Goal: Task Accomplishment & Management: Complete application form

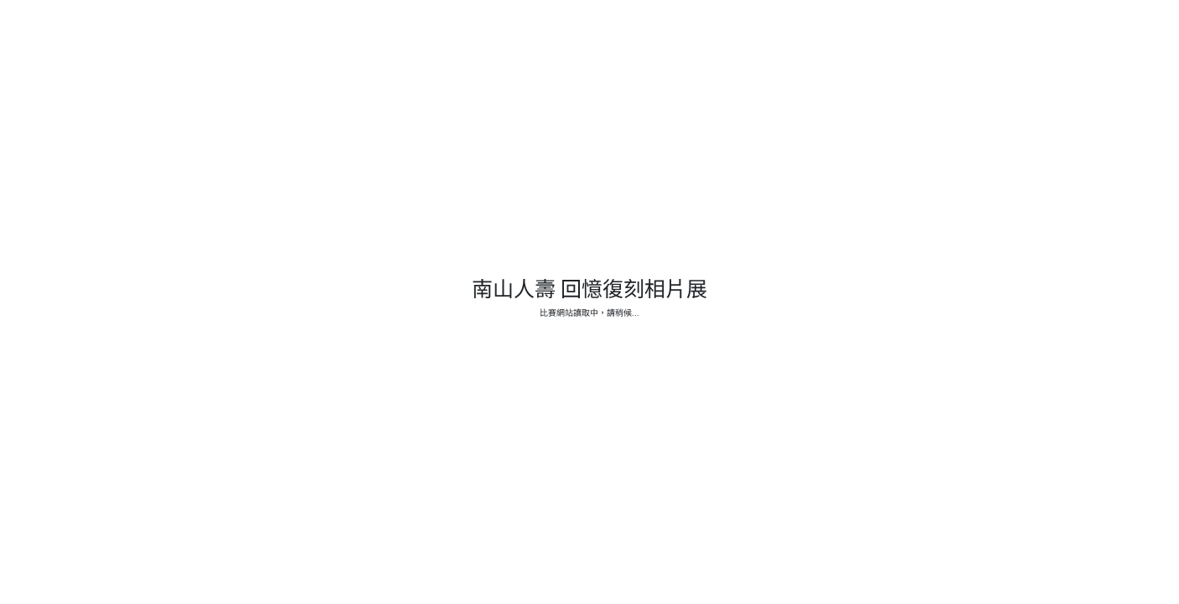
click at [1046, 111] on div at bounding box center [589, 302] width 1179 height 604
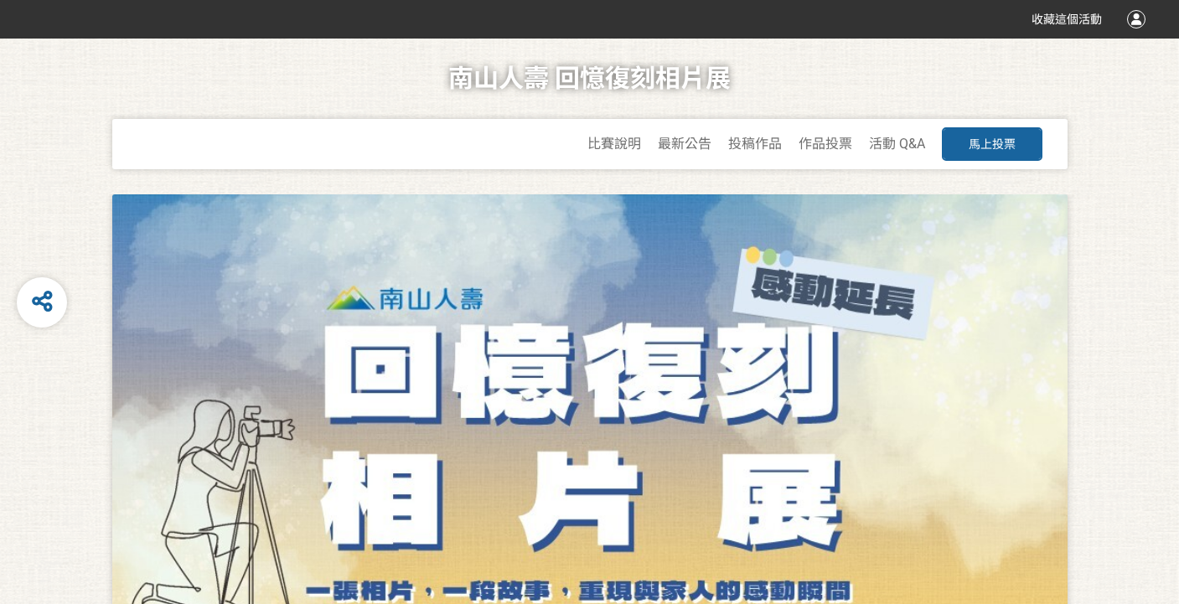
click at [1129, 21] on div at bounding box center [1136, 19] width 18 height 18
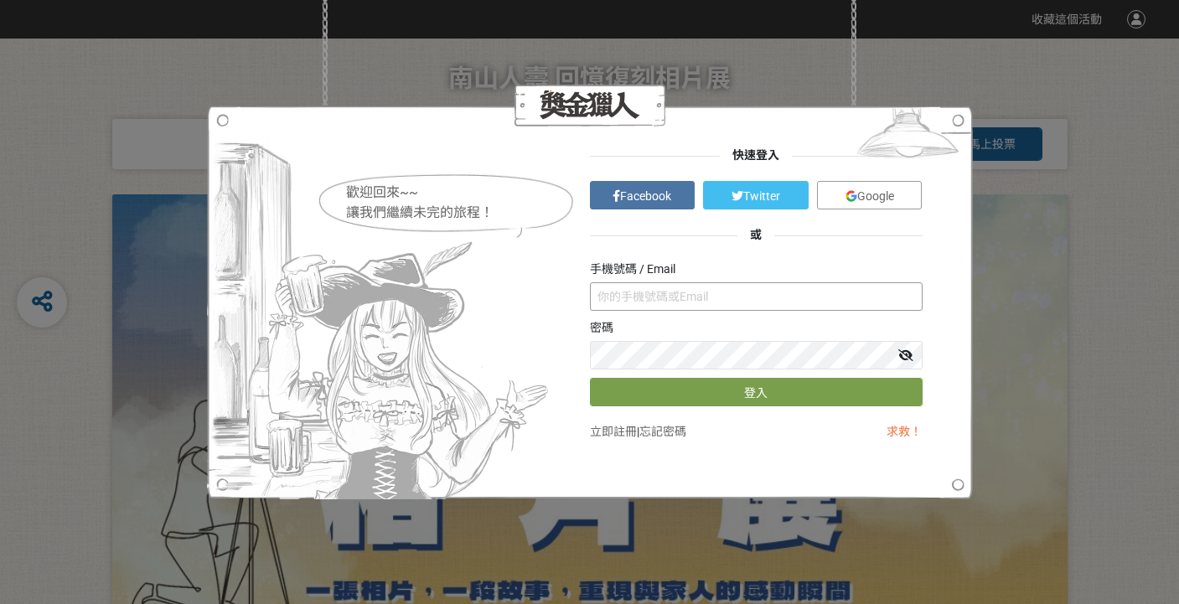
click at [679, 293] on input "text" at bounding box center [756, 296] width 333 height 28
type input "@"
type input "mike-yl.tsai@nanshan.com.tw"
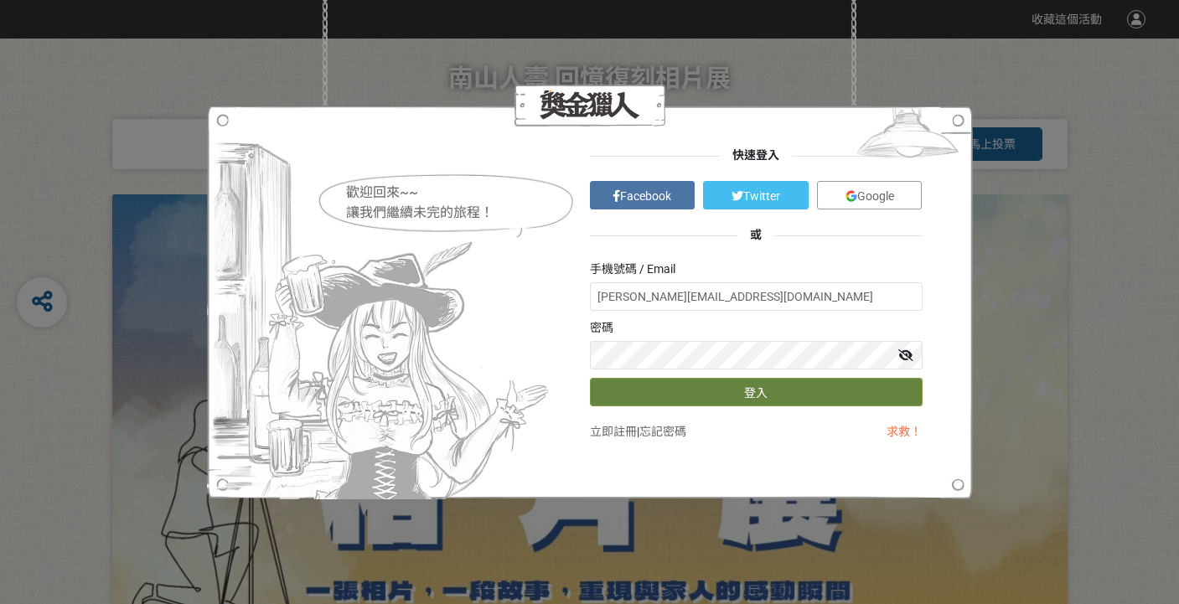
click at [785, 400] on button "登入" at bounding box center [756, 392] width 333 height 28
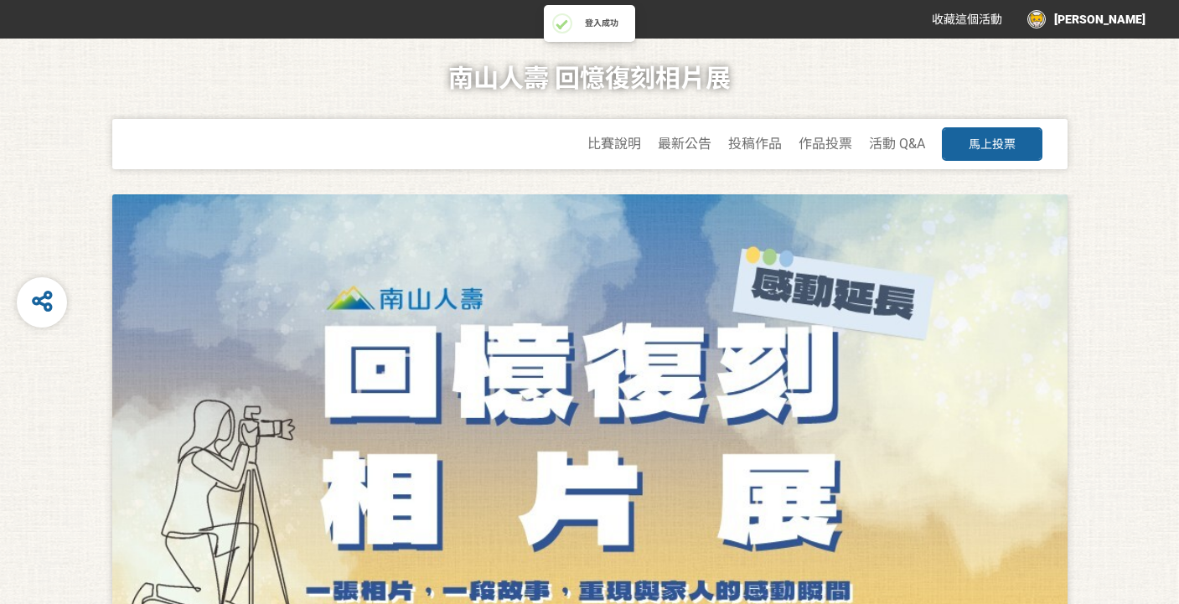
click at [1118, 25] on div "[PERSON_NAME]" at bounding box center [1086, 19] width 118 height 18
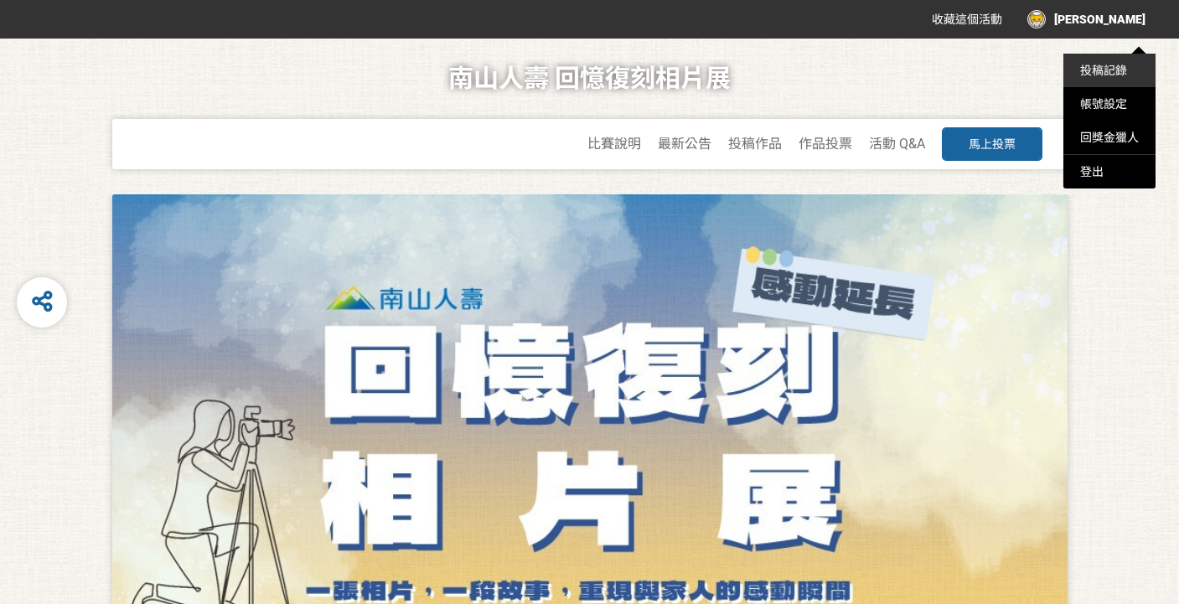
click at [1103, 62] on li "投稿記錄" at bounding box center [1109, 71] width 92 height 34
click at [1105, 69] on link "投稿記錄" at bounding box center [1103, 70] width 47 height 13
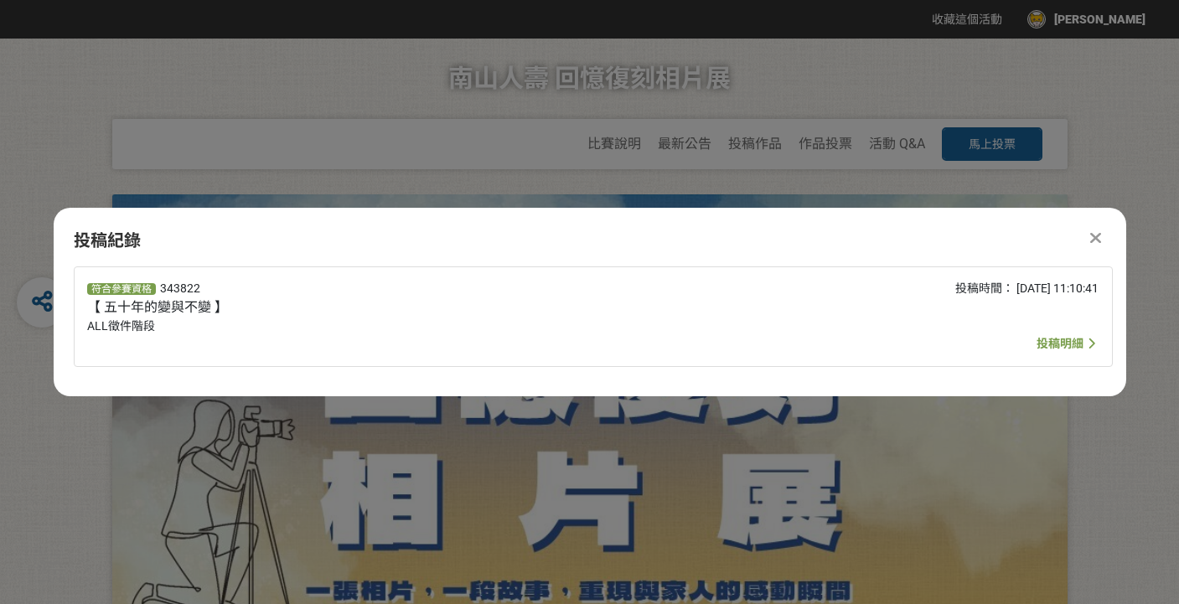
click at [1049, 343] on span "投稿明細" at bounding box center [1059, 343] width 47 height 13
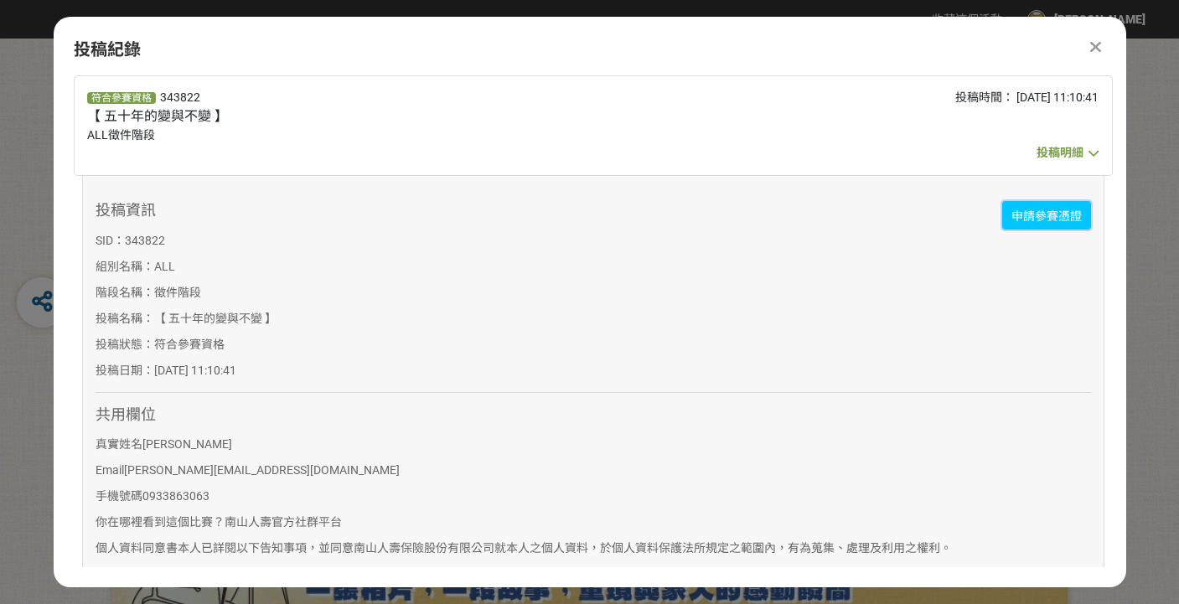
click at [1047, 219] on span "申請參賽憑證" at bounding box center [1046, 215] width 70 height 13
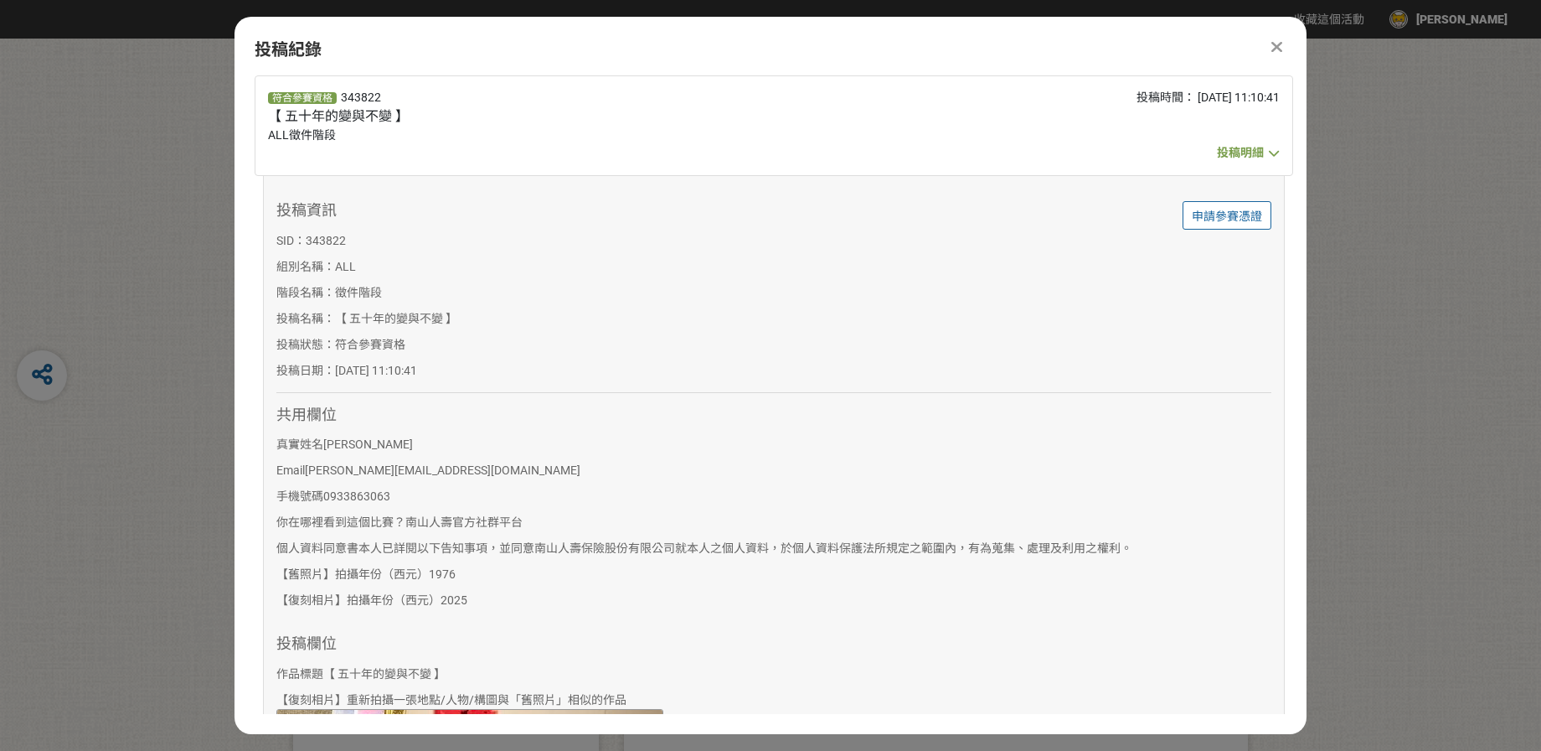
click at [1178, 157] on span "投稿明細" at bounding box center [1240, 152] width 47 height 13
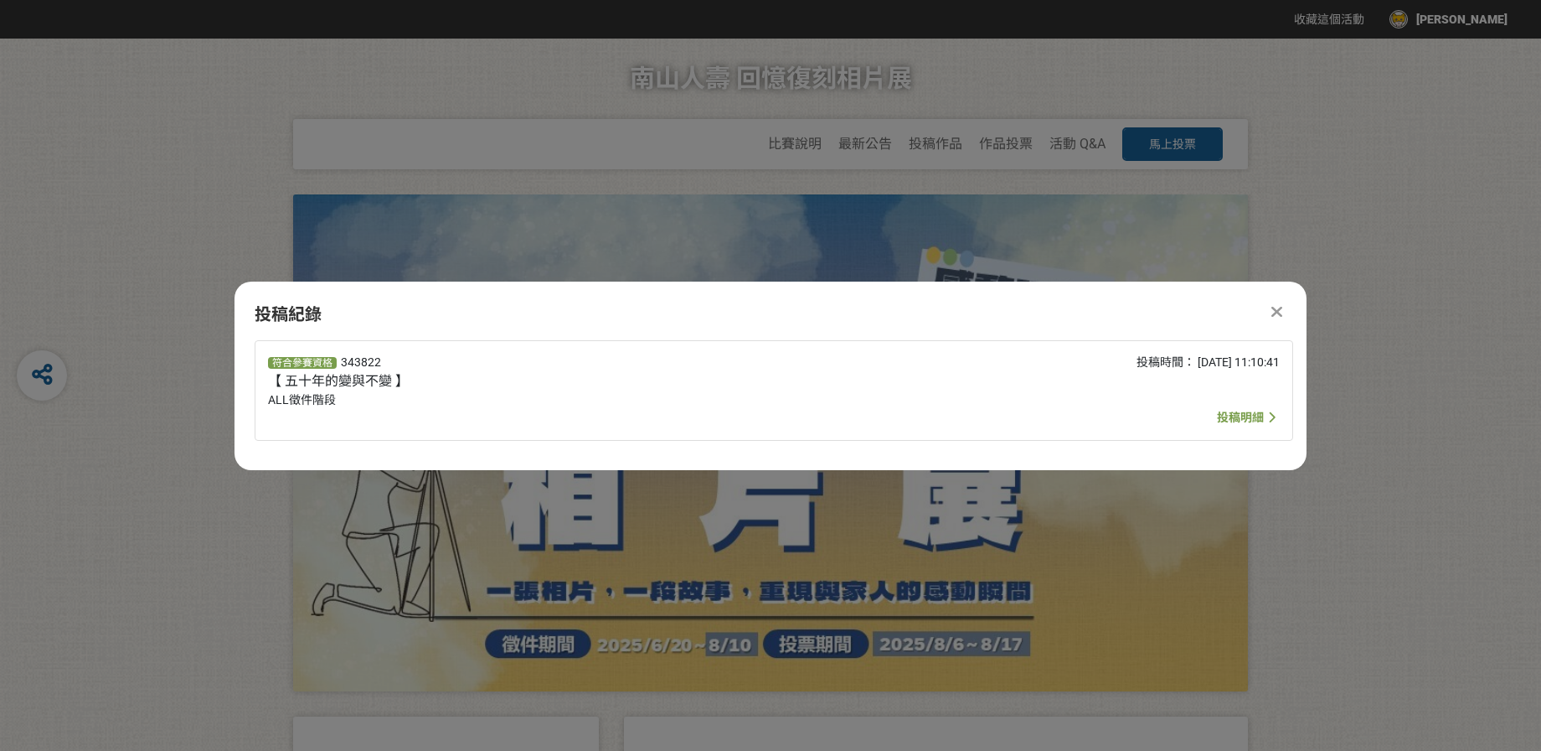
click at [1178, 416] on span "投稿明細" at bounding box center [1240, 417] width 47 height 13
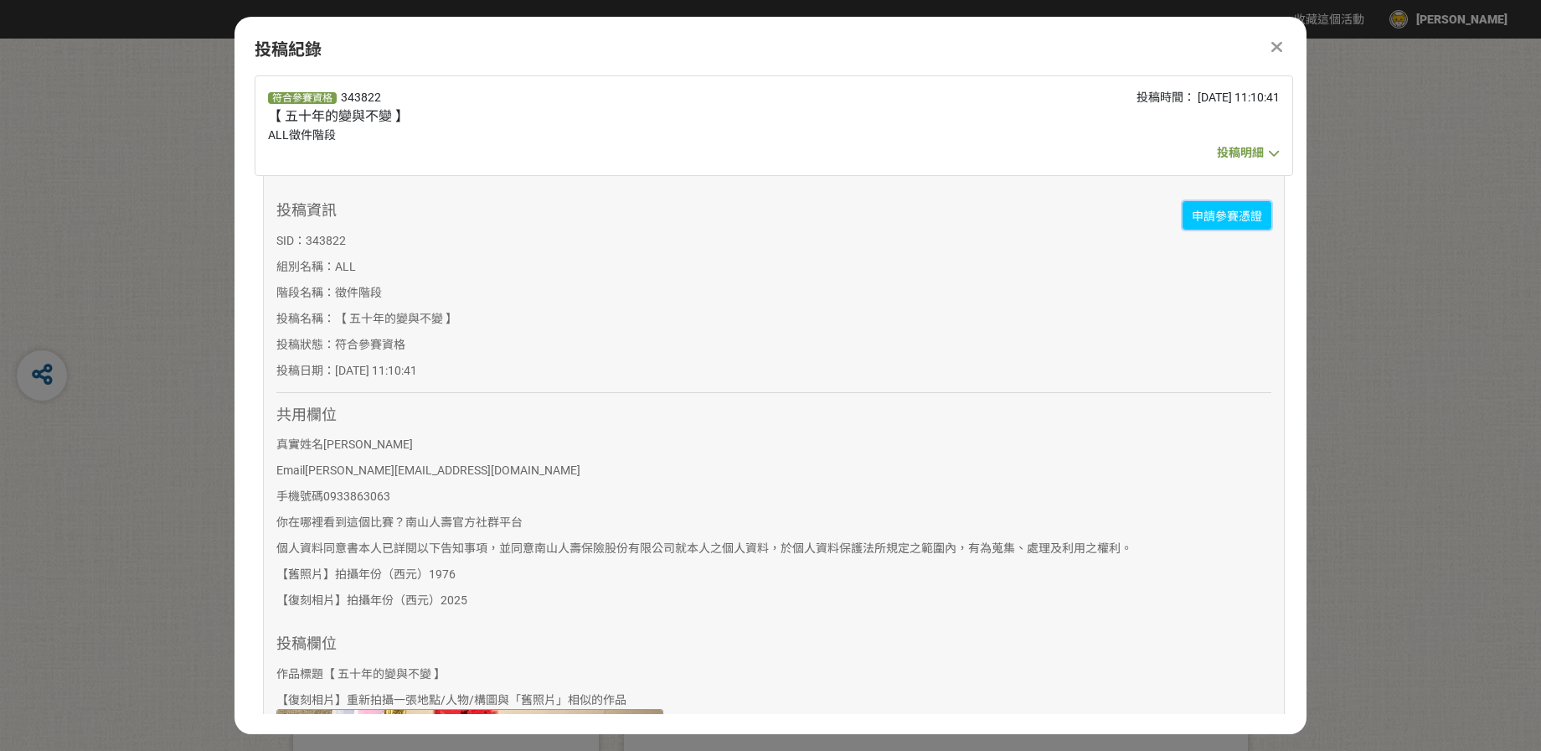
click at [1178, 223] on link "申請參賽憑證" at bounding box center [1227, 215] width 89 height 28
click at [1178, 45] on div at bounding box center [1277, 47] width 20 height 20
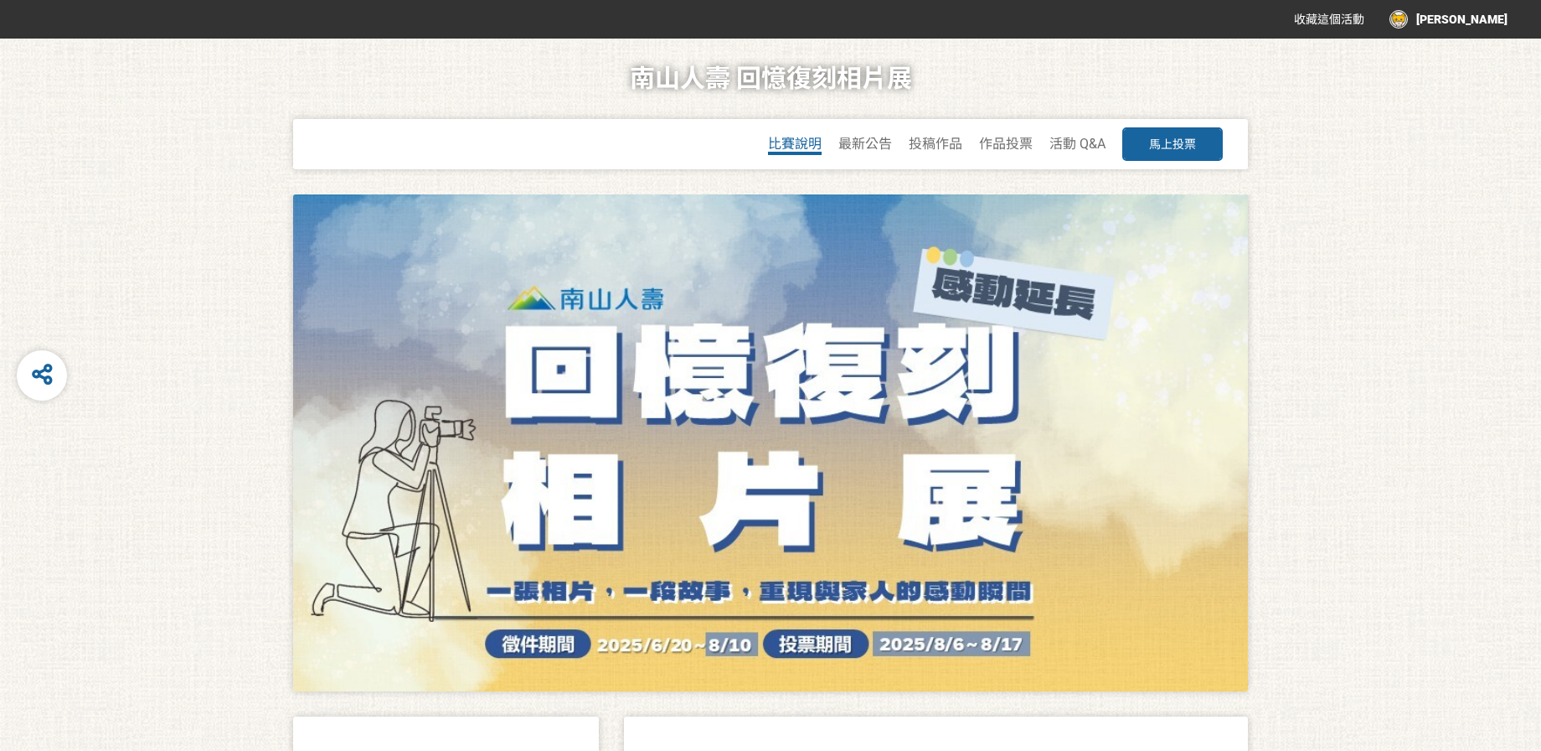
click at [798, 140] on span "比賽說明" at bounding box center [795, 144] width 54 height 16
click at [937, 158] on div "投稿作品" at bounding box center [936, 144] width 54 height 50
click at [941, 147] on span "投稿作品" at bounding box center [936, 144] width 54 height 16
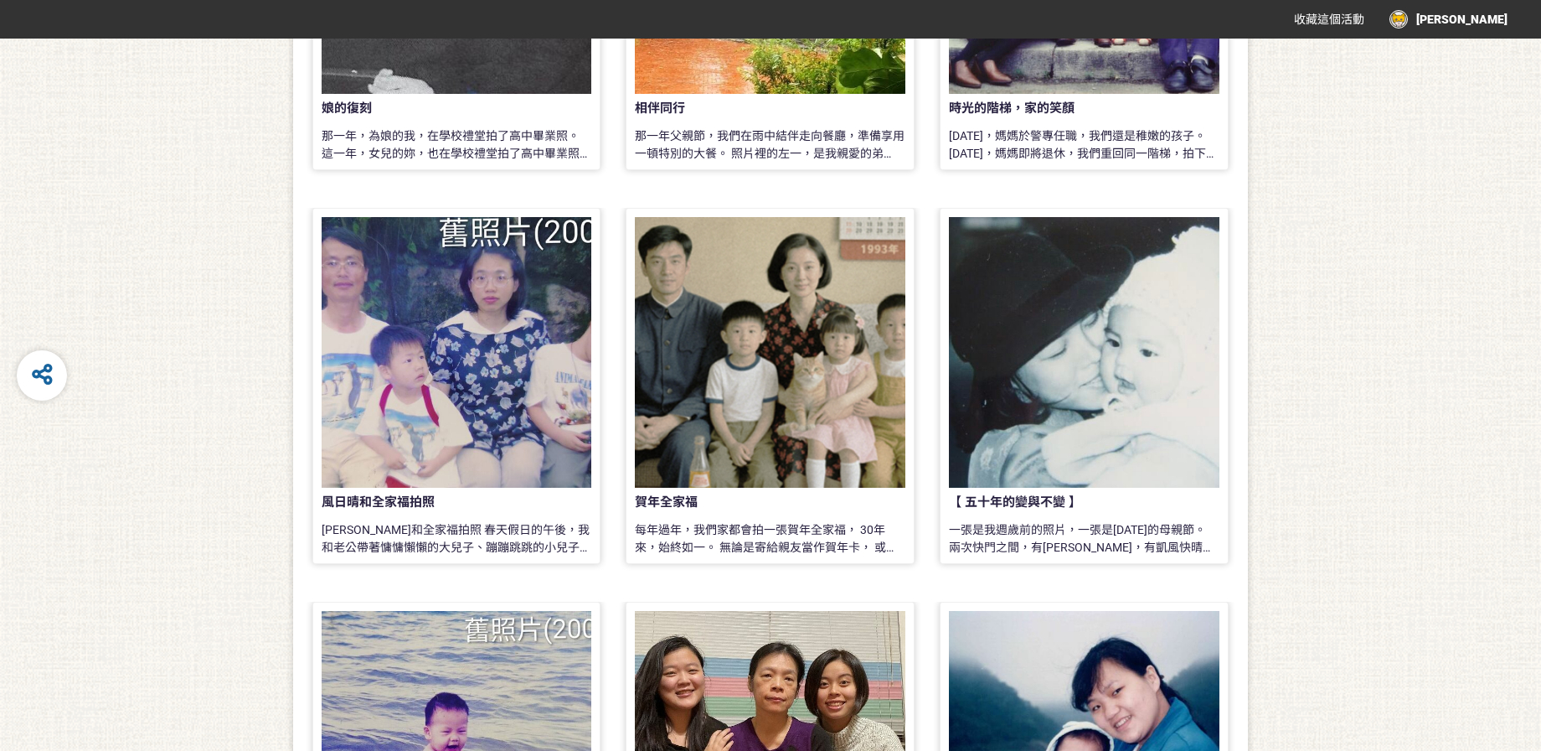
scroll to position [957, 0]
click at [1110, 442] on div at bounding box center [1084, 351] width 271 height 271
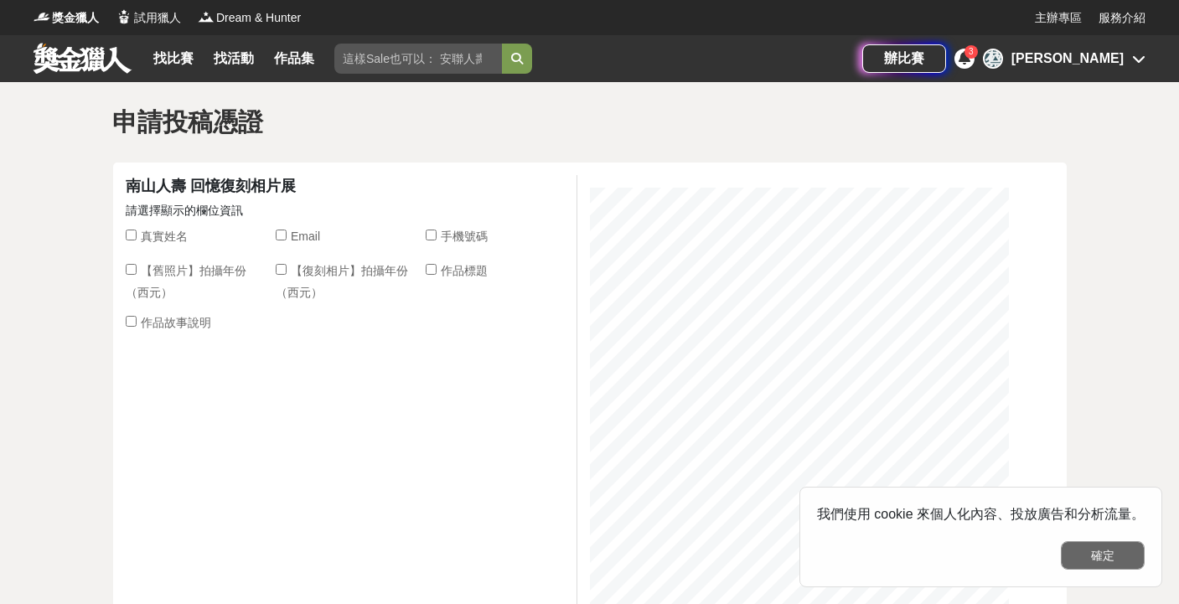
click at [1089, 561] on button "確定" at bounding box center [1103, 555] width 84 height 28
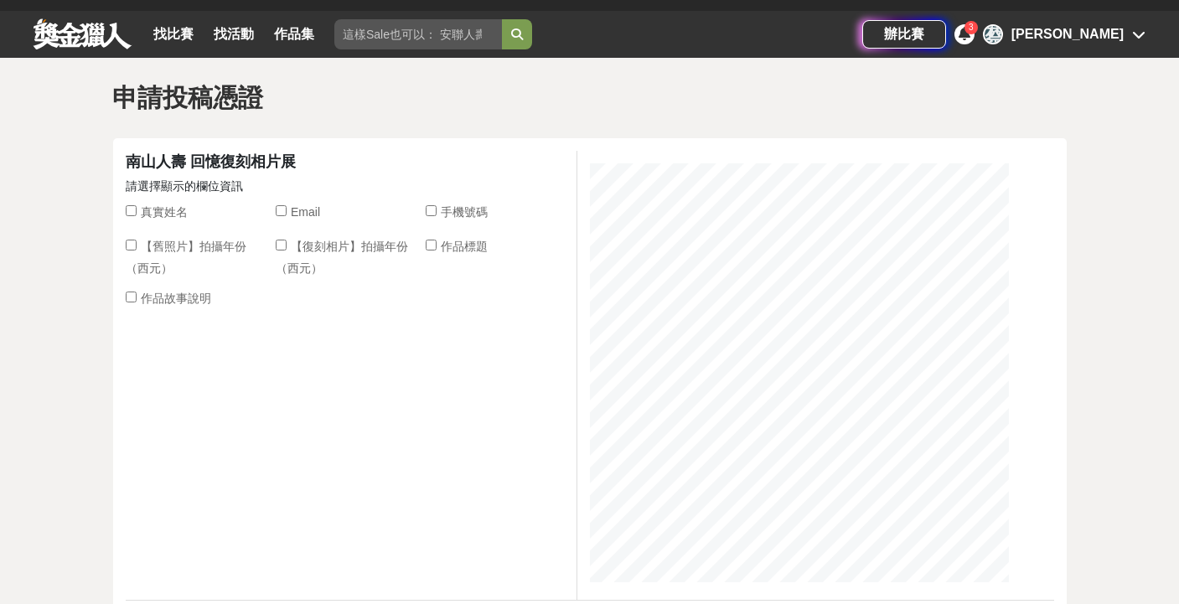
scroll to position [25, 0]
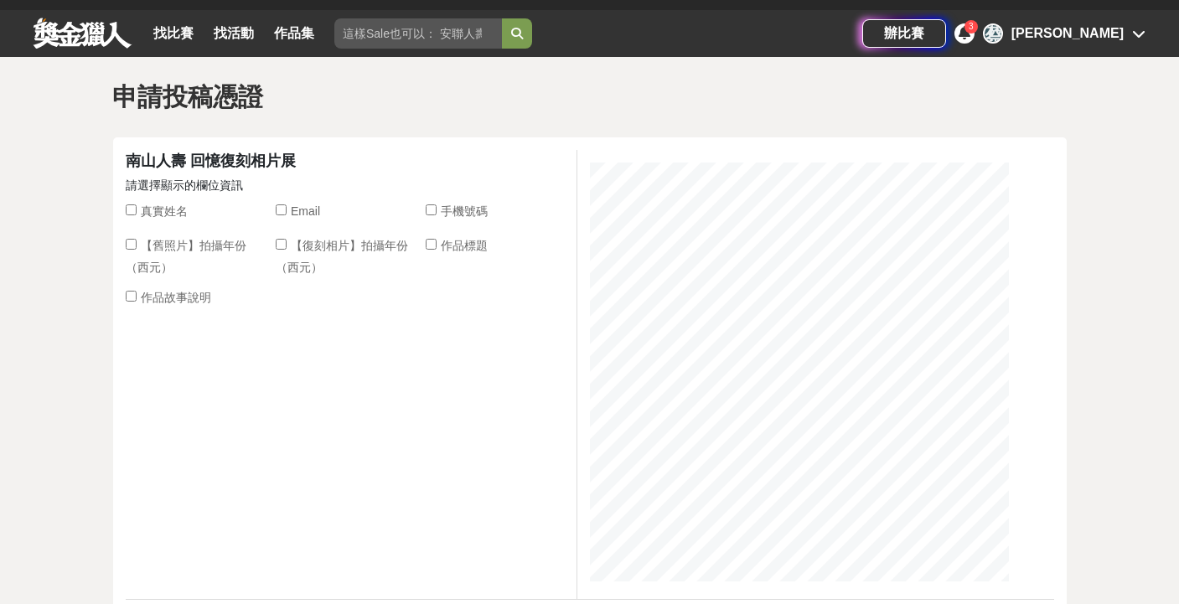
click at [127, 246] on input "【舊照片】拍攝年份（西元）" at bounding box center [131, 244] width 11 height 11
checkbox input "true"
click at [286, 244] on input "【復刻相片】拍攝年份（西元）" at bounding box center [281, 244] width 11 height 11
checkbox input "true"
click at [438, 246] on label "作品標題" at bounding box center [457, 248] width 62 height 22
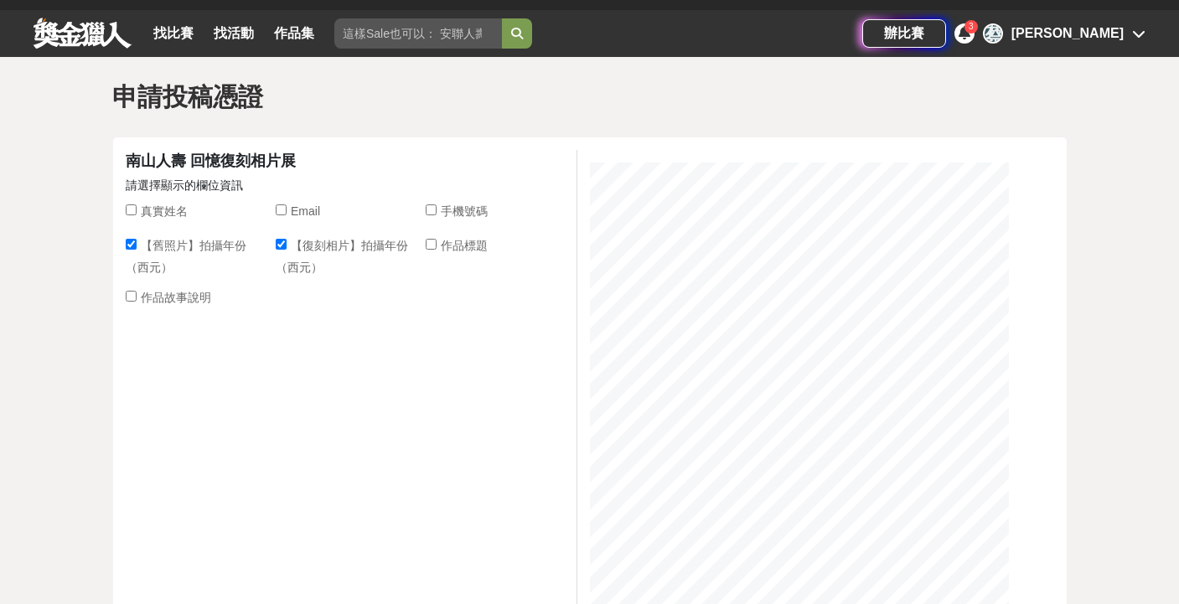
click at [436, 246] on input "作品標題" at bounding box center [431, 244] width 11 height 11
checkbox input "true"
click at [126, 302] on div at bounding box center [131, 298] width 11 height 18
click at [126, 302] on input "作品故事說明" at bounding box center [131, 296] width 11 height 11
checkbox input "true"
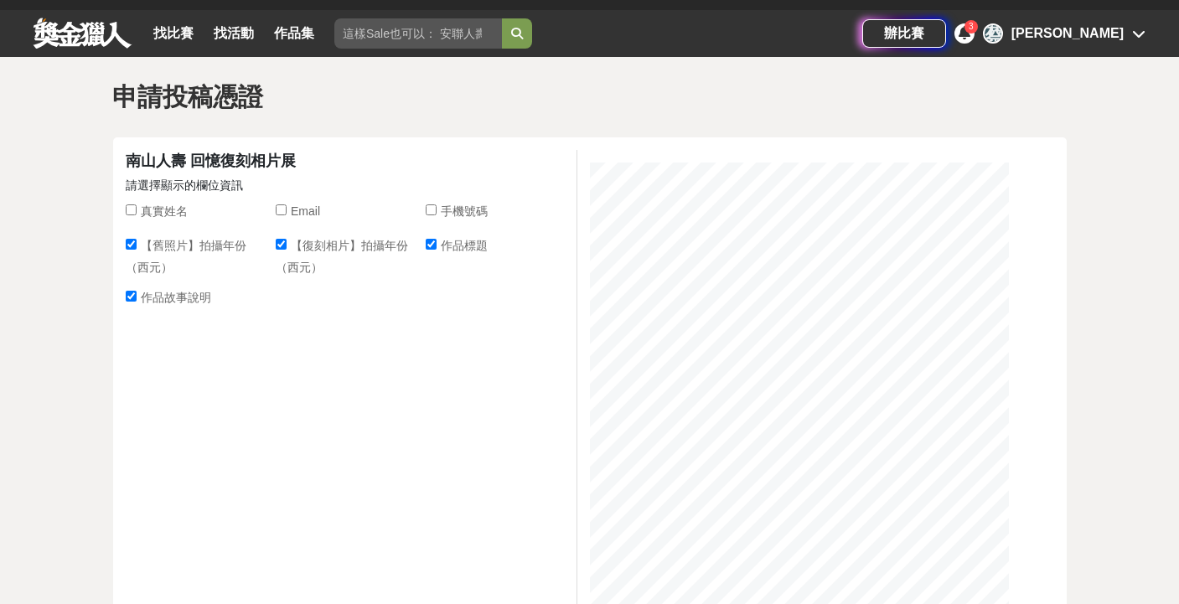
click at [127, 212] on input "真實姓名" at bounding box center [131, 209] width 11 height 11
checkbox input "true"
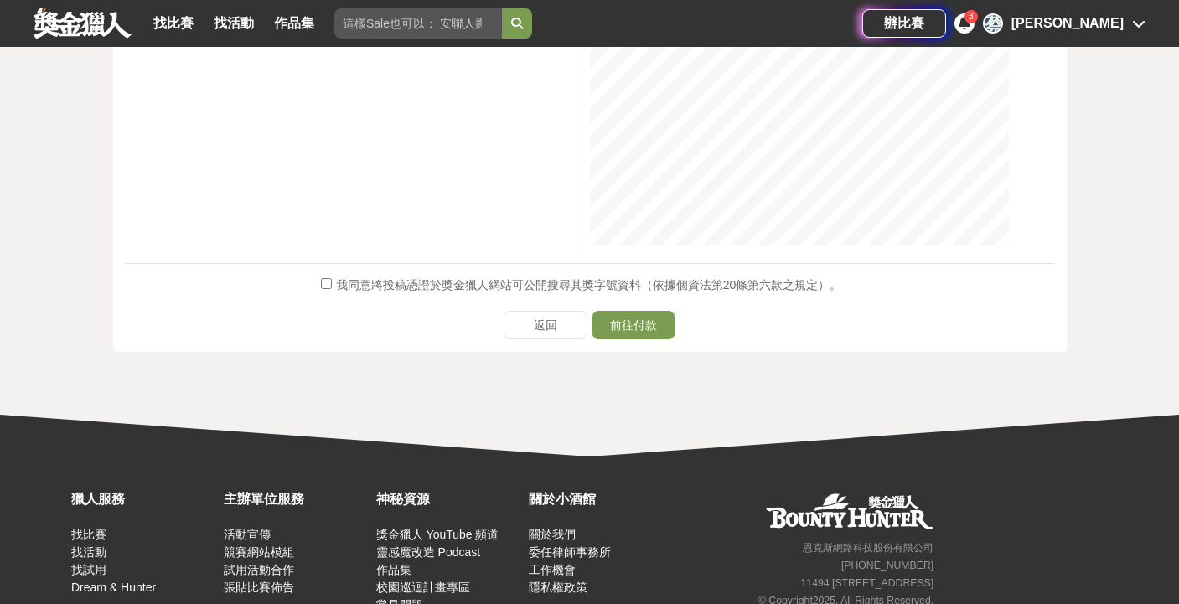
scroll to position [1050, 0]
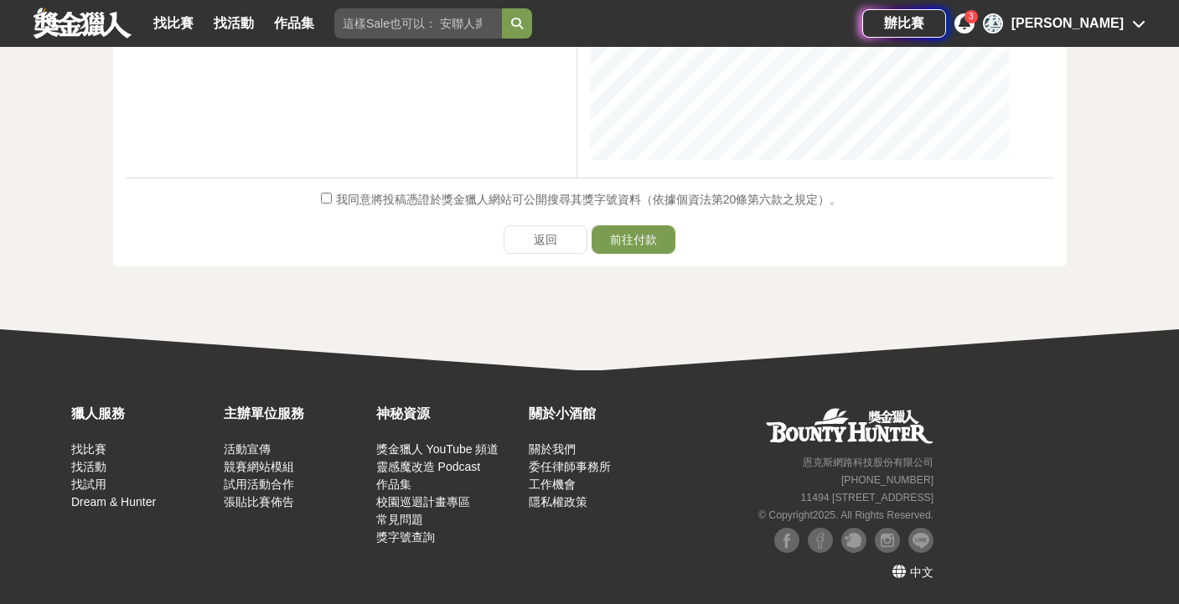
click at [330, 200] on input "我同意將投稿憑證於獎金獵人網站可公開搜尋其獎字號資料（依據個資法第20條第六款之規定）。" at bounding box center [326, 198] width 11 height 11
checkbox input "true"
click at [619, 238] on button "前往付款" at bounding box center [633, 239] width 84 height 28
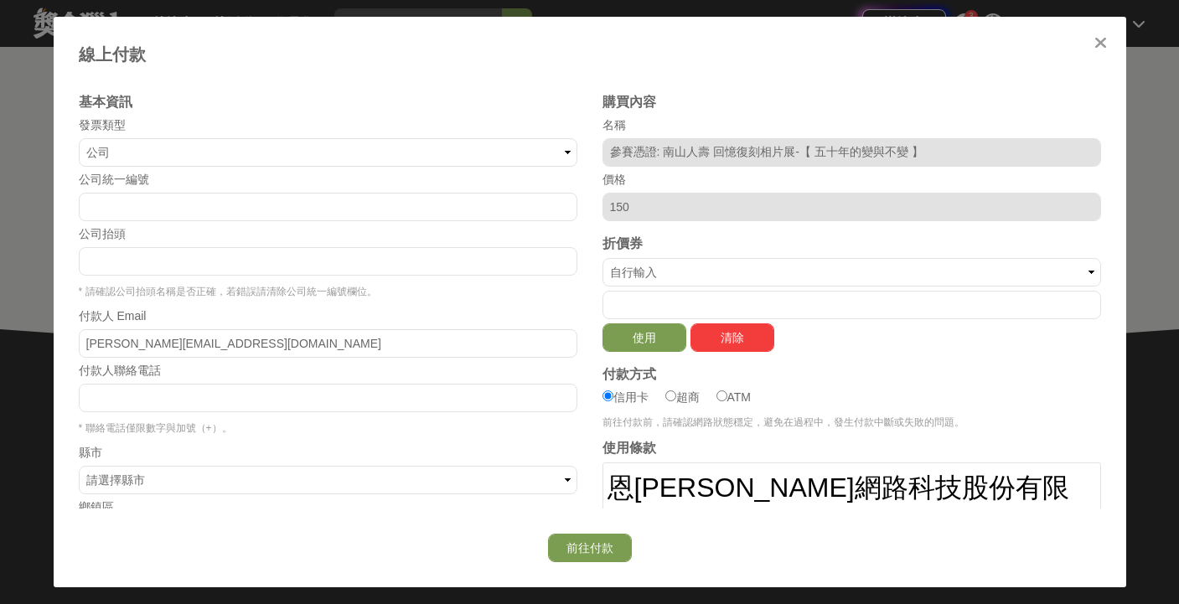
scroll to position [1048, 0]
click at [271, 199] on input "number" at bounding box center [328, 207] width 498 height 28
click at [281, 403] on input "number" at bounding box center [328, 398] width 498 height 28
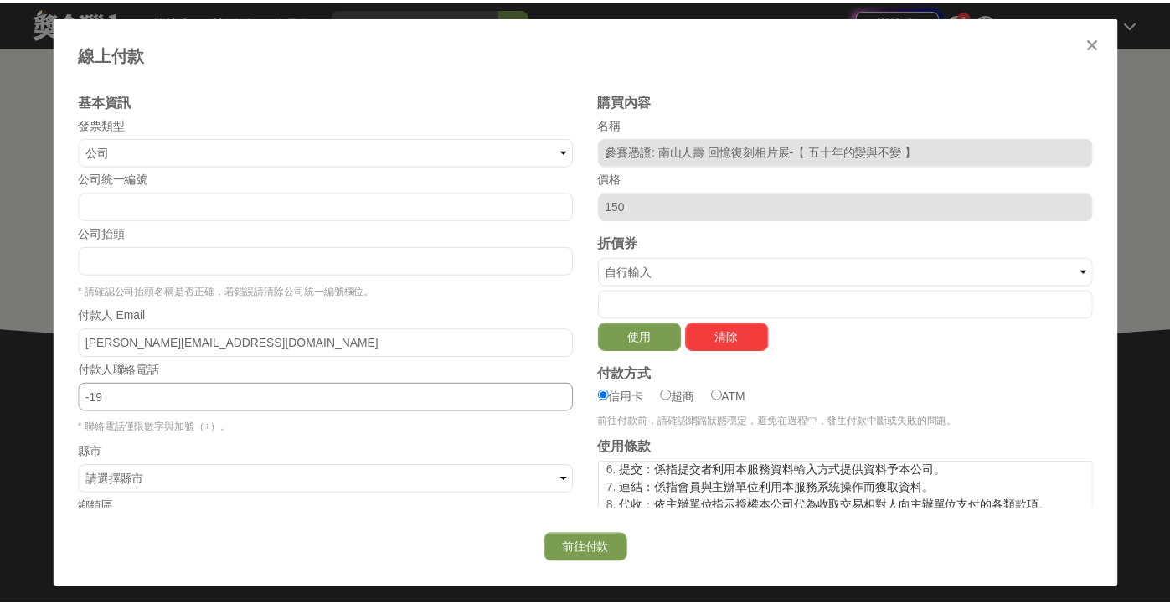
scroll to position [0, 0]
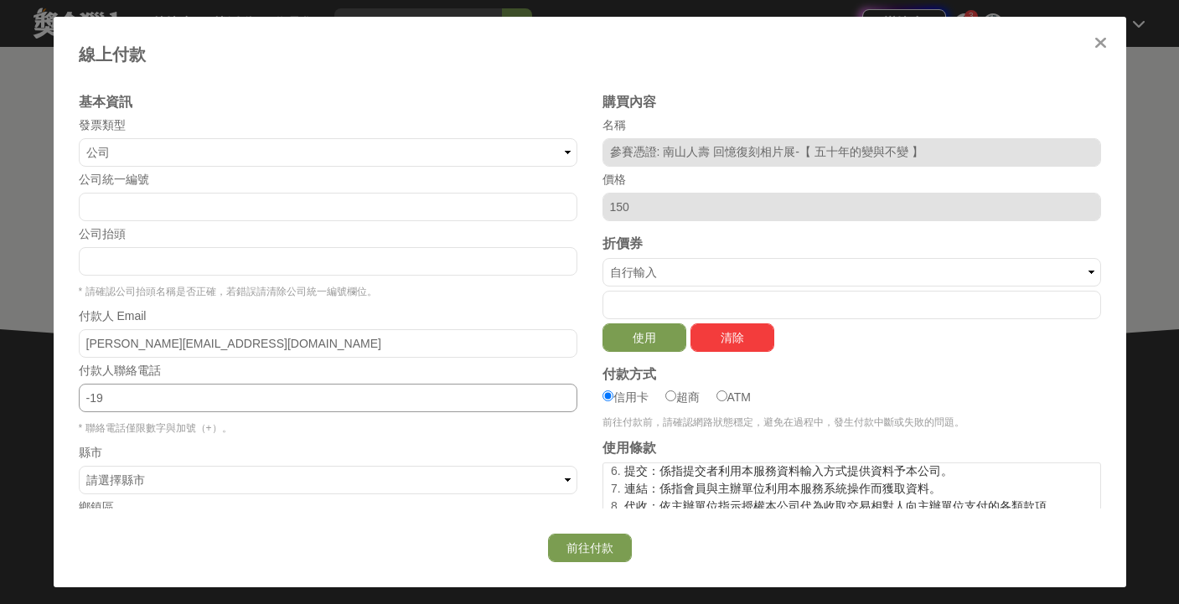
type input "-19"
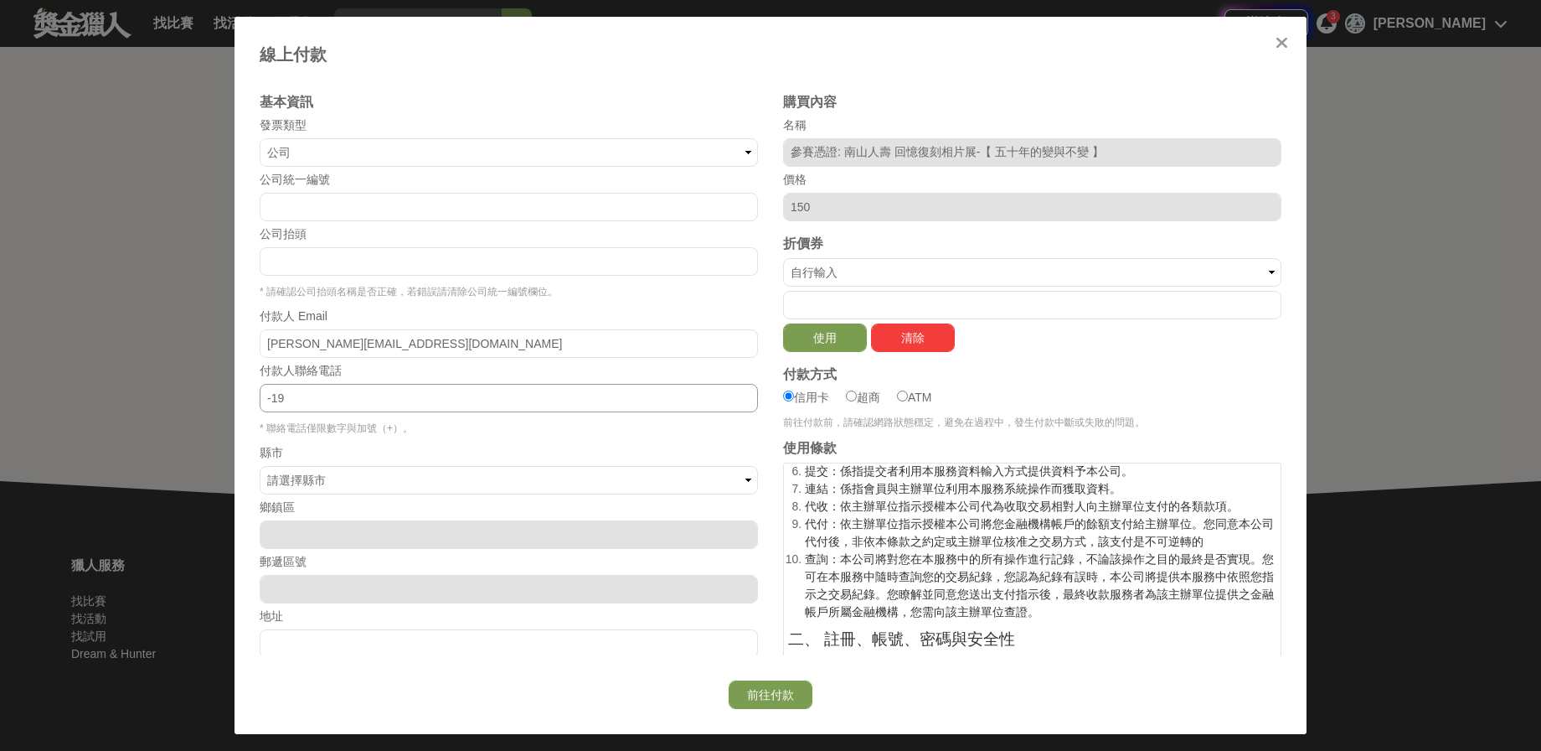
scroll to position [897, 0]
click at [1178, 41] on div at bounding box center [1281, 42] width 17 height 17
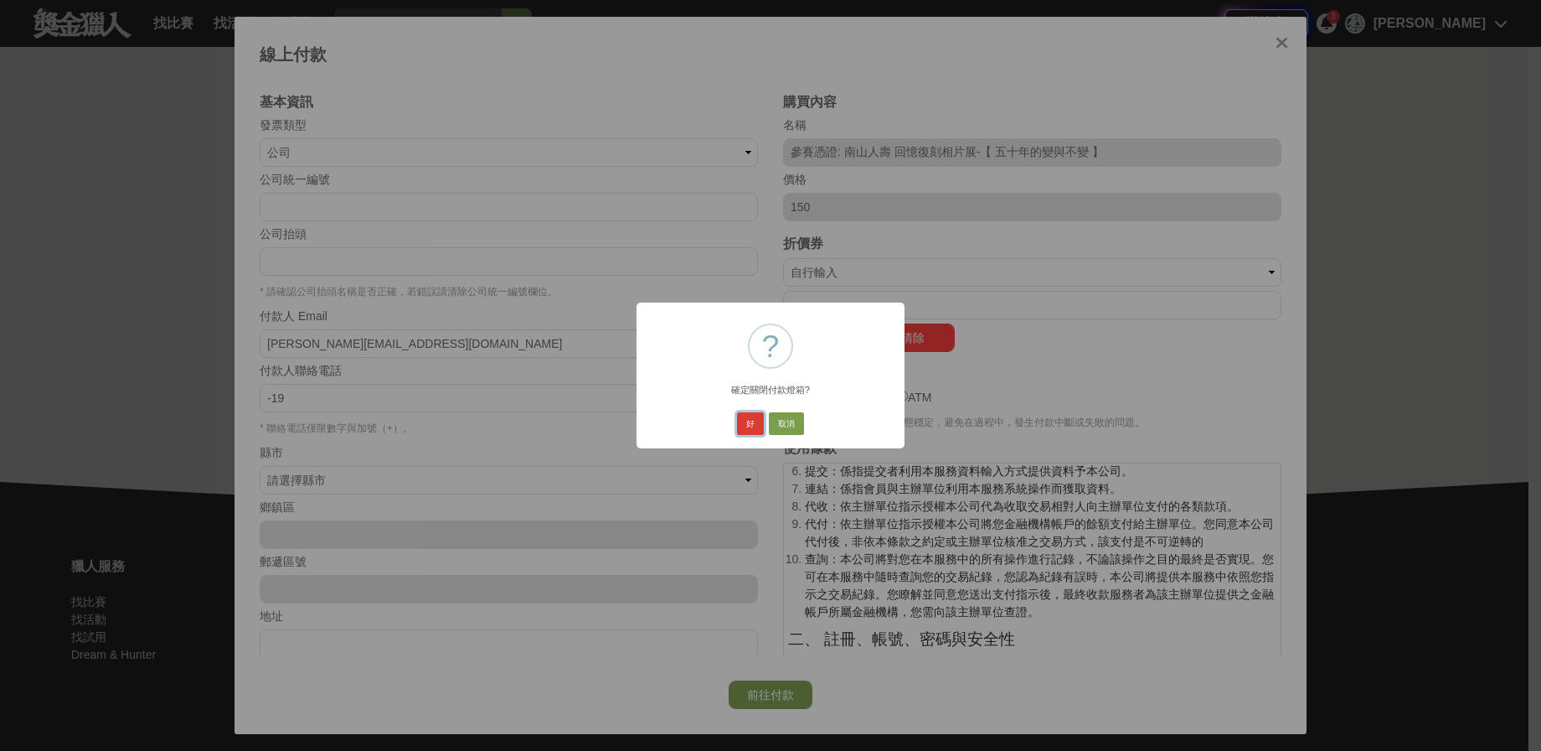
click at [747, 425] on button "好" at bounding box center [750, 423] width 27 height 23
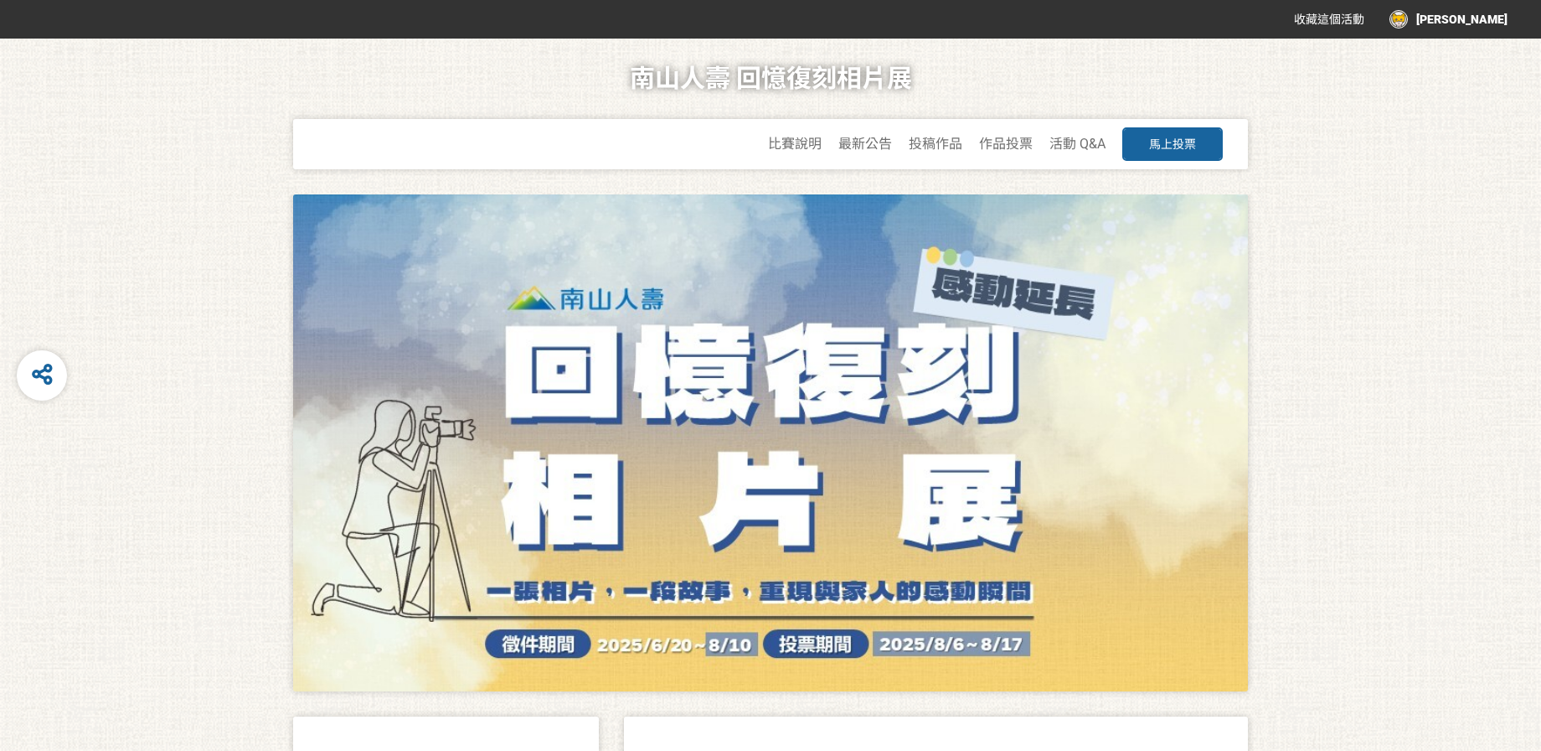
click at [633, 447] on div at bounding box center [770, 442] width 955 height 497
click at [1163, 152] on button "馬上投票" at bounding box center [1173, 144] width 101 height 34
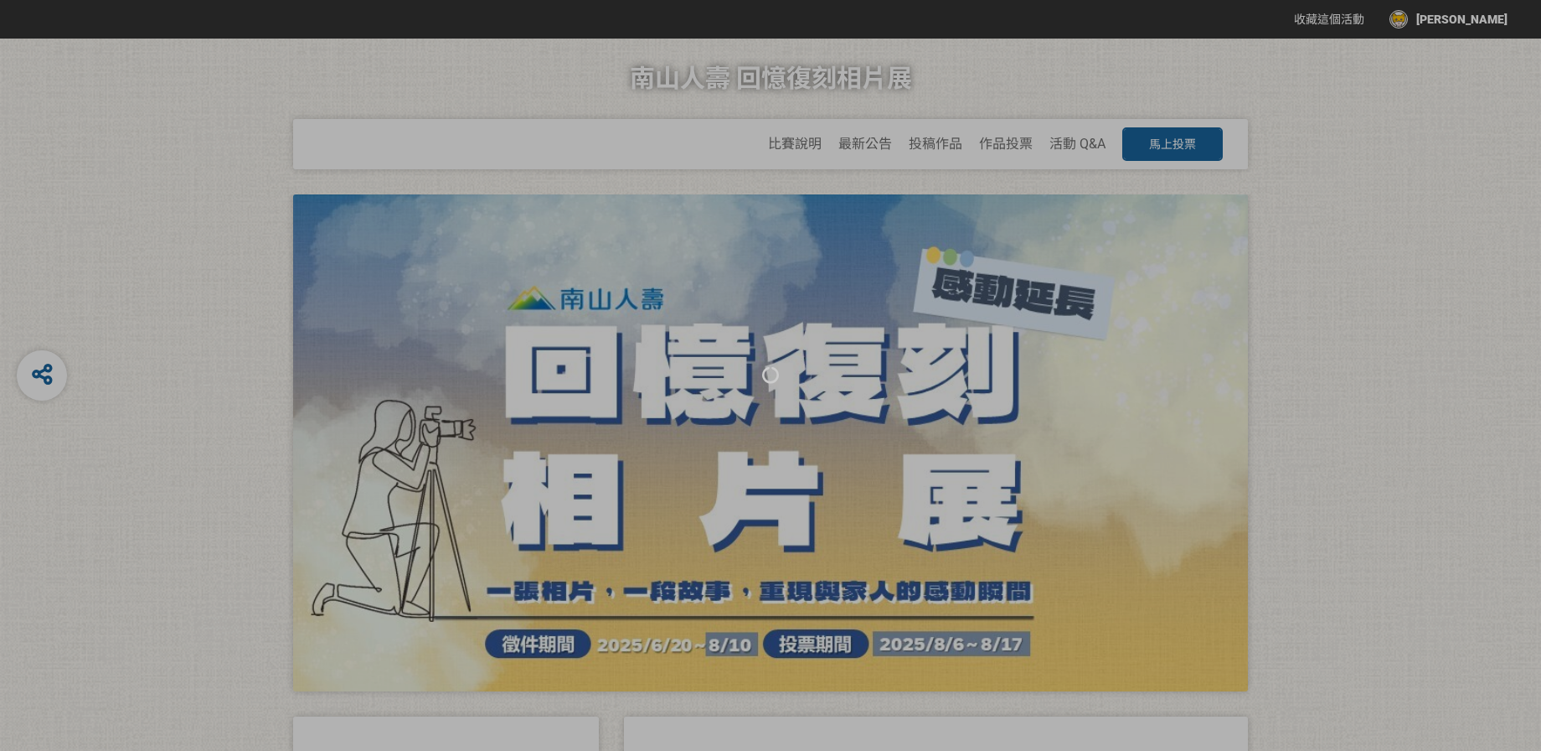
click at [864, 145] on div at bounding box center [770, 375] width 1541 height 751
click at [946, 146] on div at bounding box center [770, 375] width 1541 height 751
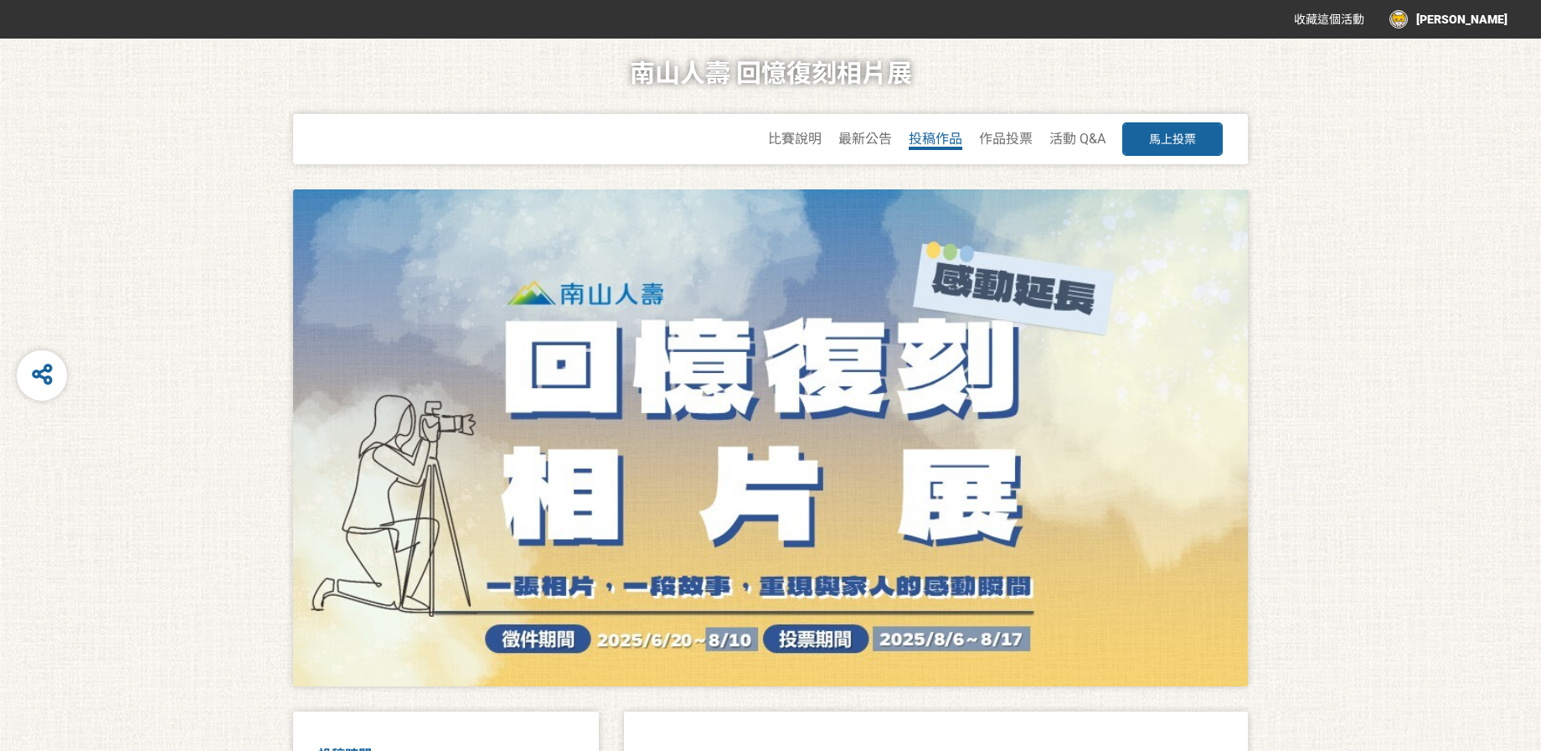
scroll to position [4, 0]
click at [929, 138] on span "投稿作品" at bounding box center [936, 140] width 54 height 16
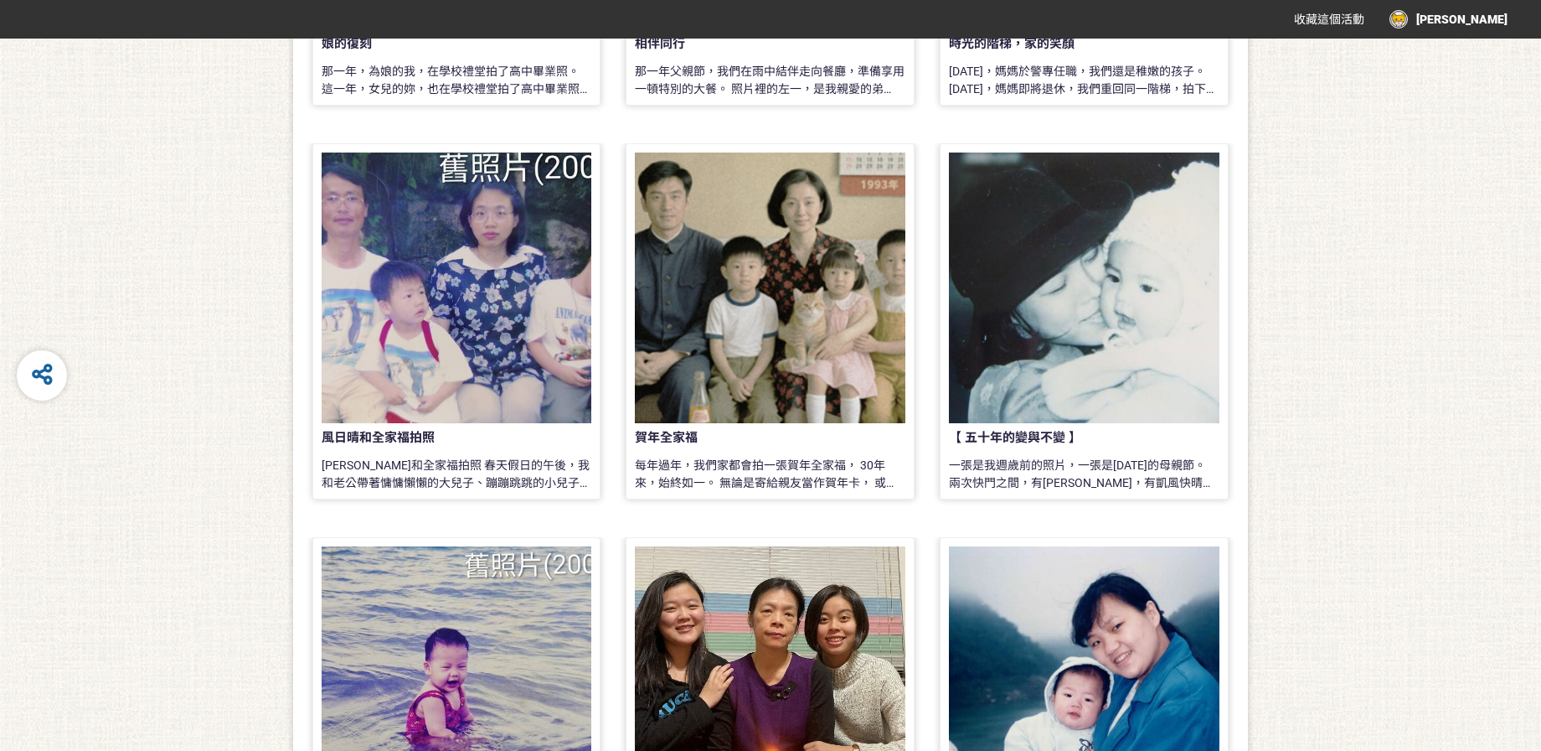
click at [1053, 288] on div at bounding box center [1084, 287] width 271 height 271
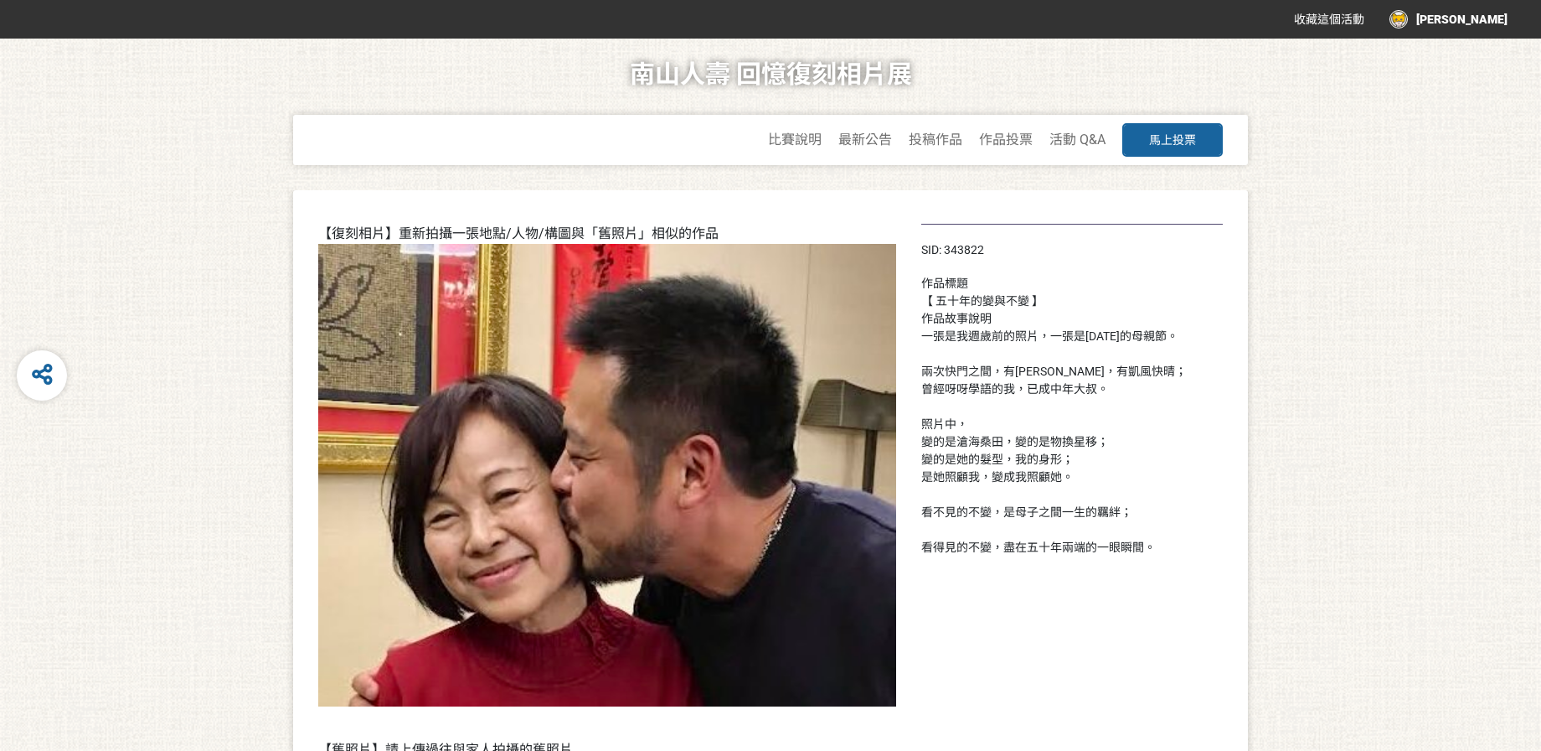
click at [1075, 470] on div "一張是我週歲前的照片，一張是五十年後的母親節。 兩次快門之間，有風雨霜雪，有凱風快晴； 曾經呀呀學語的我，已成中年大叔。 照片中， 變的是滄海桑田，變的是物換…" at bounding box center [1073, 442] width 302 height 229
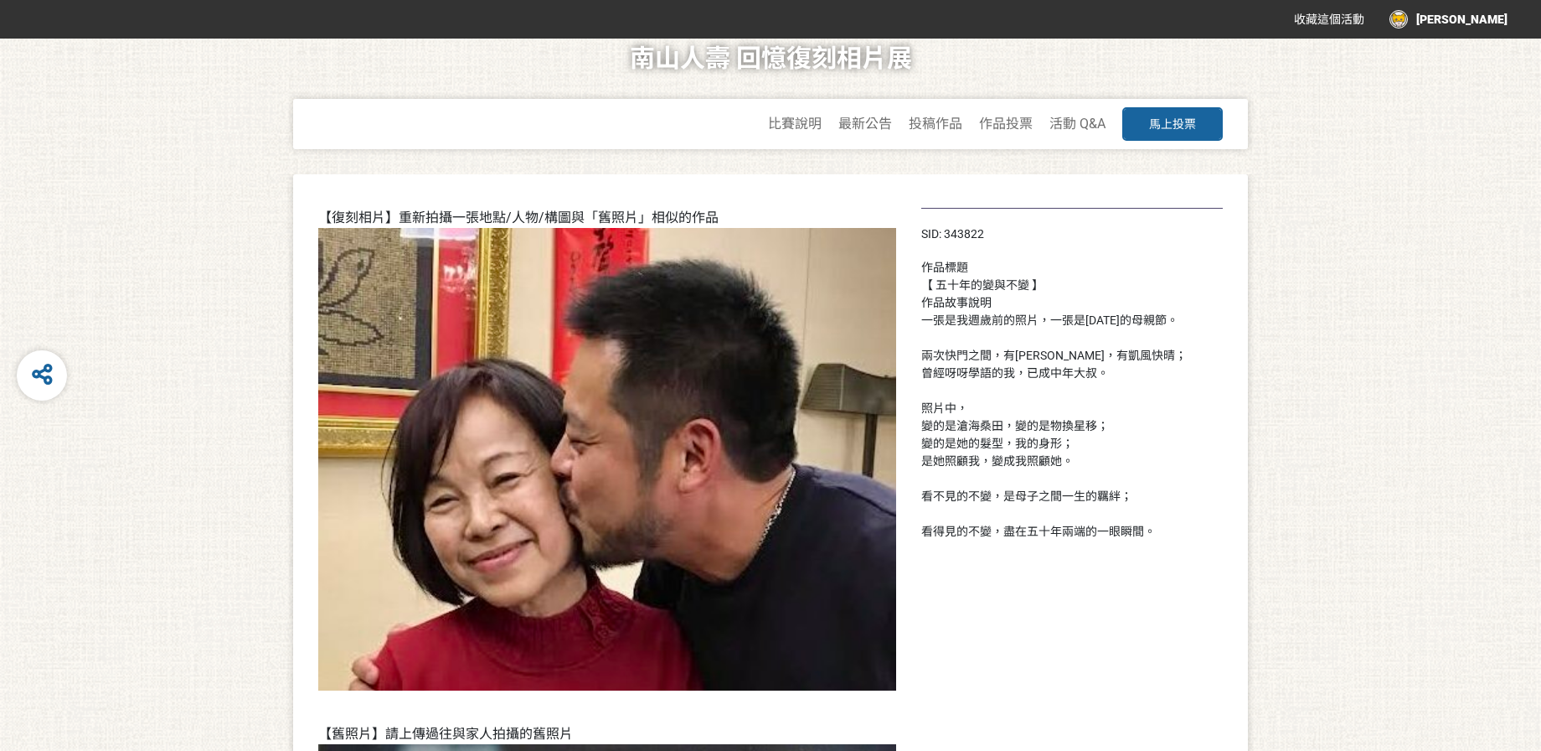
scroll to position [28, 0]
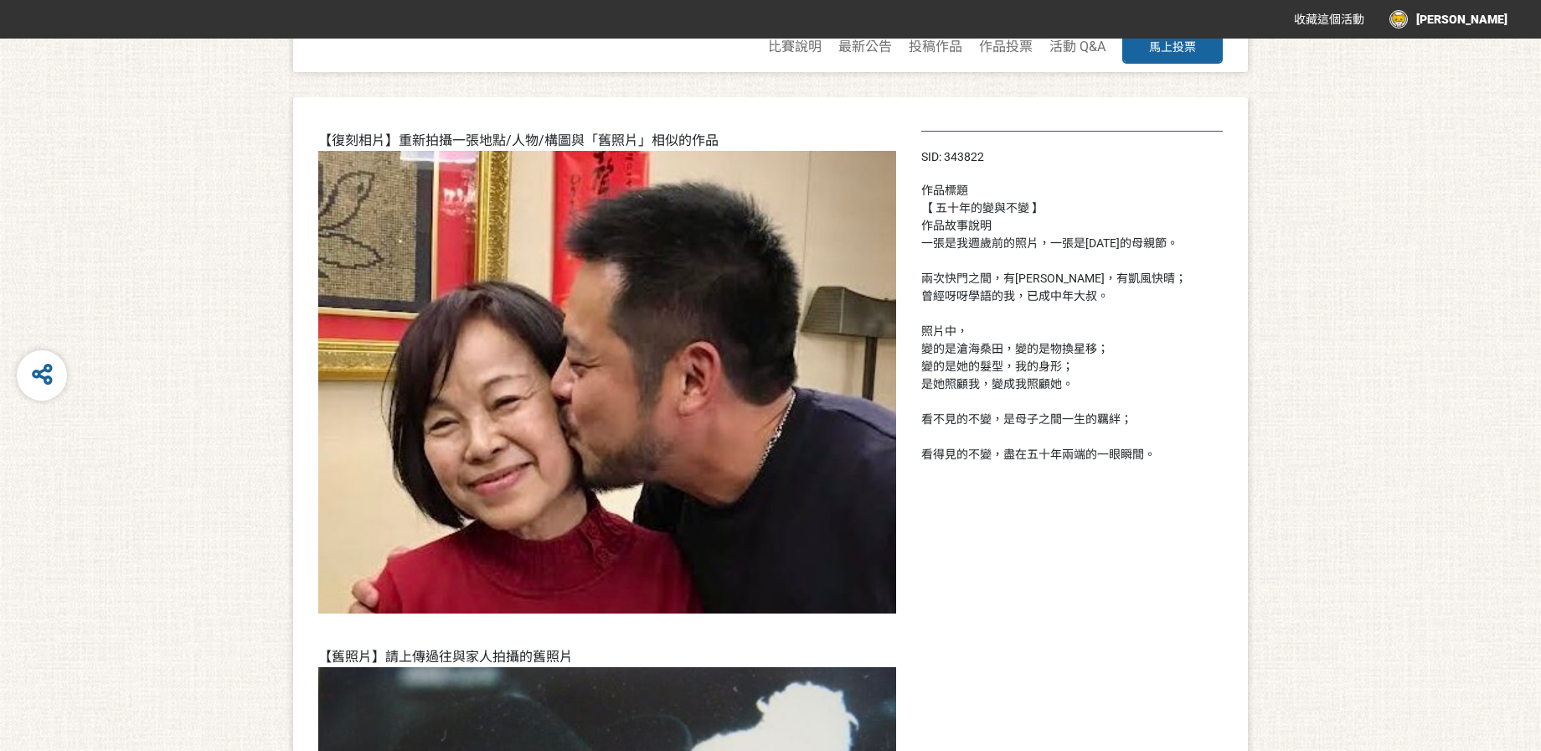
scroll to position [95, 0]
